Goal: Task Accomplishment & Management: Complete application form

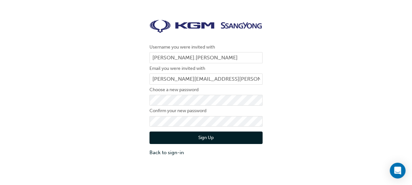
click at [256, 135] on button "Sign Up" at bounding box center [205, 137] width 113 height 12
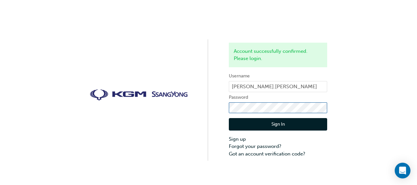
click button "Sign In" at bounding box center [278, 124] width 98 height 12
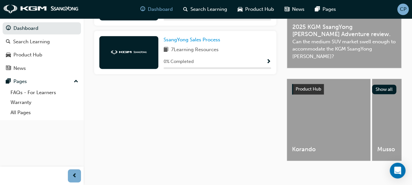
scroll to position [206, 0]
